Goal: Information Seeking & Learning: Find contact information

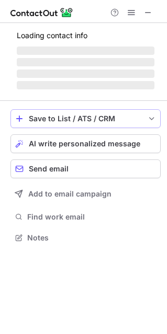
scroll to position [243, 167]
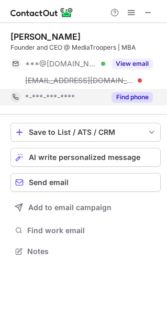
click at [130, 92] on button "Find phone" at bounding box center [131, 97] width 41 height 10
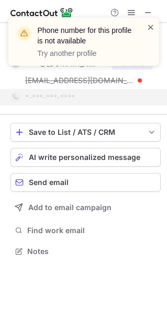
click at [149, 27] on span at bounding box center [150, 27] width 8 height 10
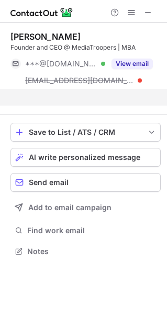
scroll to position [227, 167]
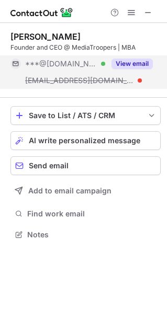
click at [130, 64] on button "View email" at bounding box center [131, 64] width 41 height 10
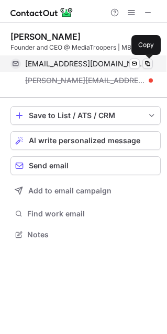
click at [149, 63] on span at bounding box center [147, 64] width 8 height 8
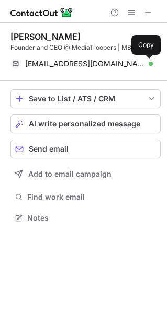
scroll to position [5, 5]
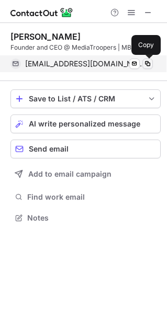
click at [144, 63] on span at bounding box center [147, 64] width 8 height 8
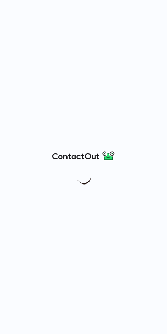
click at [146, 11] on div at bounding box center [83, 167] width 167 height 334
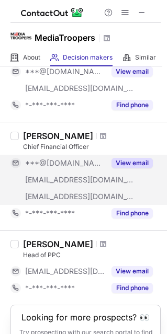
scroll to position [570, 0]
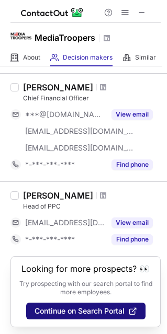
click at [107, 310] on span "Continue on Search Portal" at bounding box center [79, 311] width 90 height 8
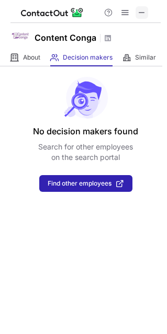
click at [142, 15] on span at bounding box center [141, 12] width 8 height 8
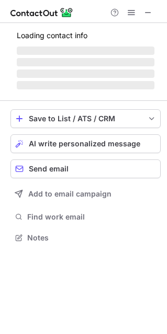
scroll to position [253, 167]
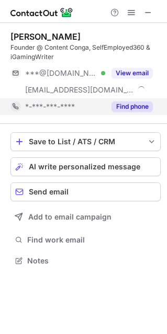
click at [125, 107] on button "Find phone" at bounding box center [131, 106] width 41 height 10
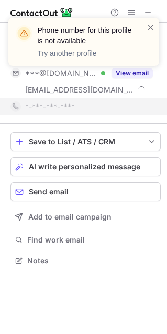
click at [129, 76] on div "Phone number for this profile is not available Try another profile" at bounding box center [83, 45] width 167 height 77
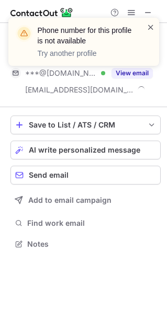
click at [149, 28] on span at bounding box center [150, 27] width 8 height 10
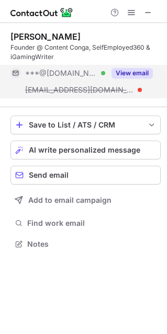
click at [134, 74] on button "View email" at bounding box center [131, 73] width 41 height 10
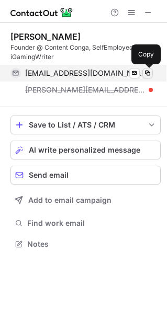
click at [146, 73] on span at bounding box center [147, 73] width 8 height 8
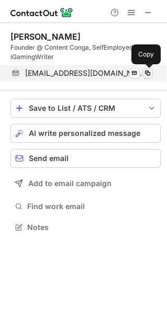
click at [146, 74] on span at bounding box center [147, 73] width 8 height 8
